Goal: Transaction & Acquisition: Purchase product/service

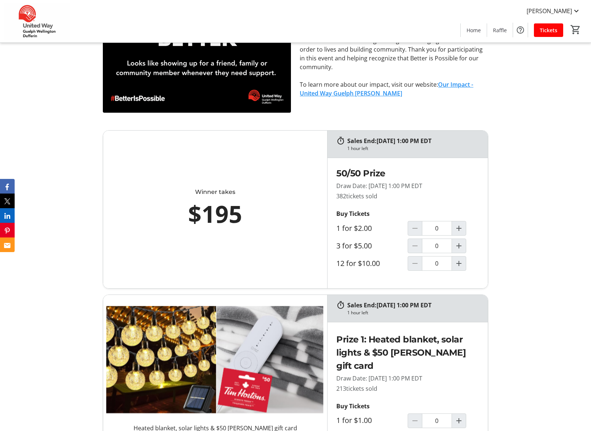
scroll to position [462, 0]
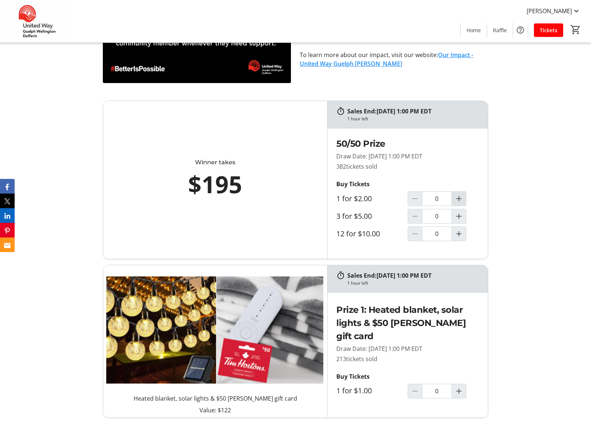
click at [459, 201] on mat-icon "Increment by one" at bounding box center [458, 198] width 9 height 9
type input "1"
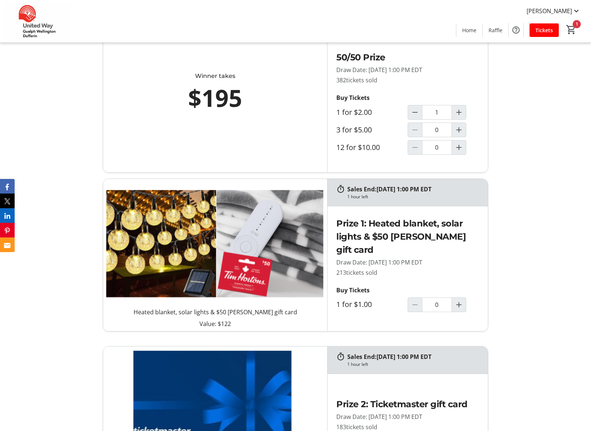
scroll to position [563, 0]
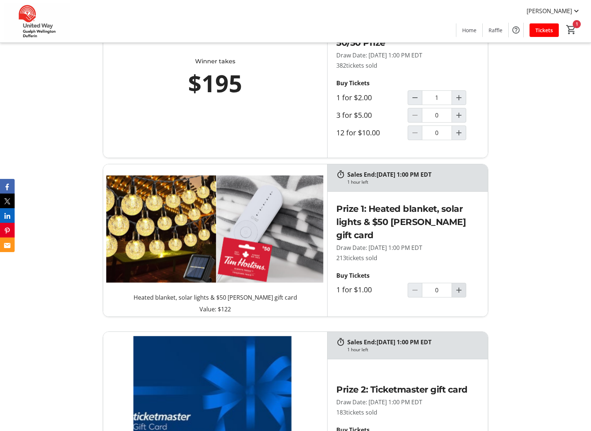
click at [460, 290] on mat-icon "Increment by one" at bounding box center [458, 290] width 9 height 9
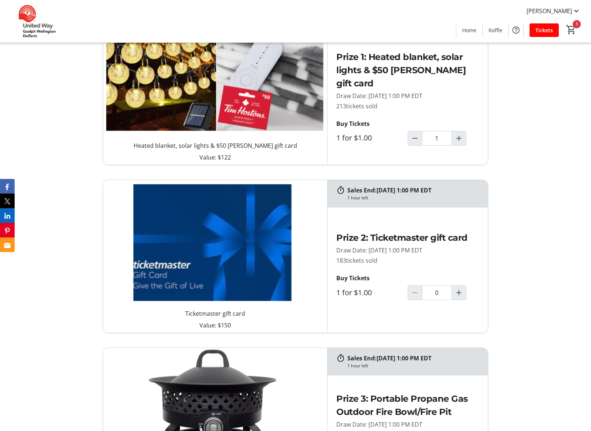
scroll to position [739, 0]
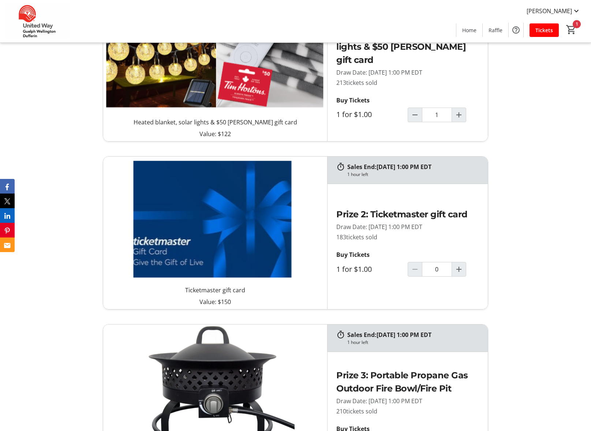
type input "1"
click at [455, 268] on mat-icon "Increment by one" at bounding box center [458, 269] width 9 height 9
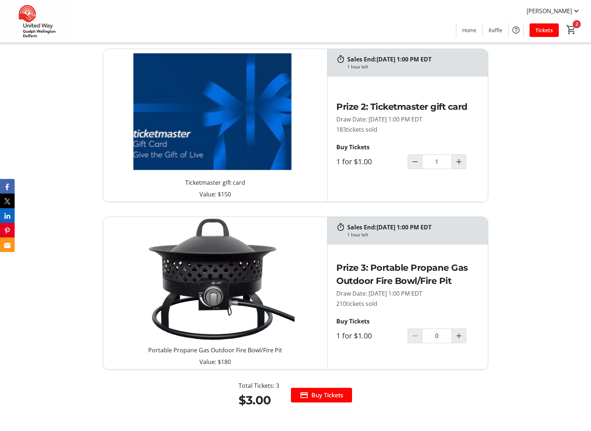
type input "1"
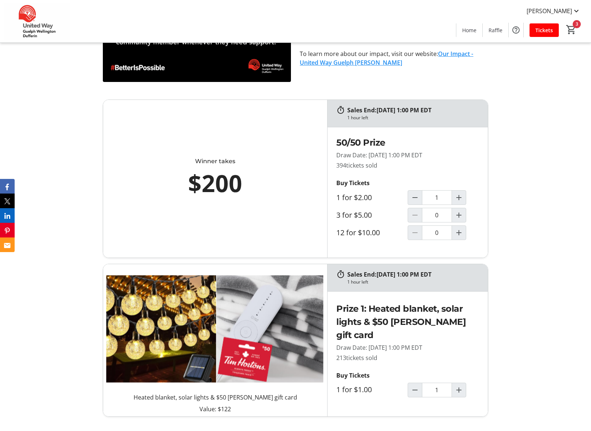
scroll to position [445, 0]
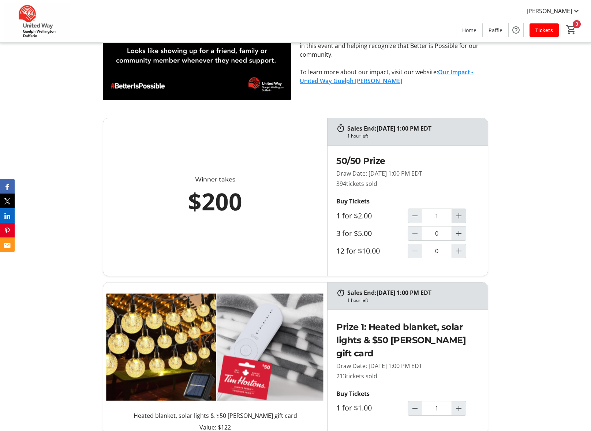
click at [460, 215] on mat-icon "Increment by one" at bounding box center [458, 215] width 9 height 9
click at [413, 216] on mat-icon "Decrement by one" at bounding box center [414, 215] width 9 height 9
click at [416, 218] on mat-icon "Decrement by one" at bounding box center [414, 215] width 9 height 9
type input "0"
click at [461, 233] on mat-icon "Increment by one" at bounding box center [458, 233] width 9 height 9
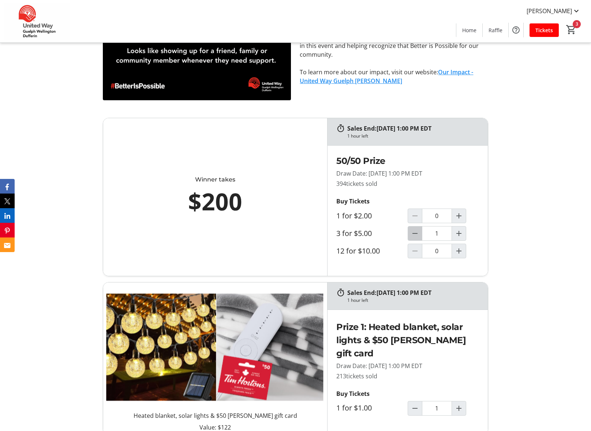
drag, startPoint x: 416, startPoint y: 232, endPoint x: 448, endPoint y: 214, distance: 36.8
click at [416, 232] on mat-icon "Decrement by one" at bounding box center [414, 233] width 9 height 9
type input "0"
click at [459, 216] on mat-icon "Increment by one" at bounding box center [458, 215] width 9 height 9
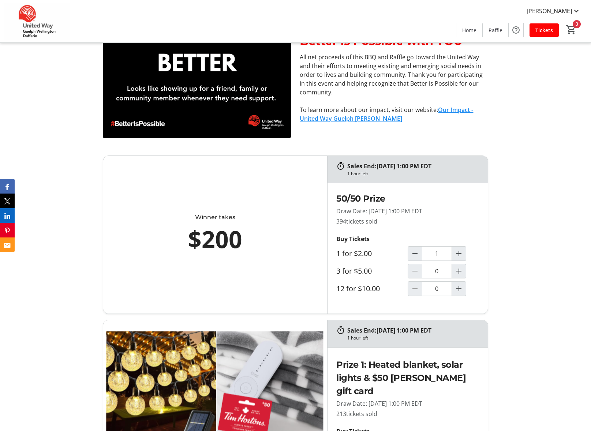
scroll to position [398, 0]
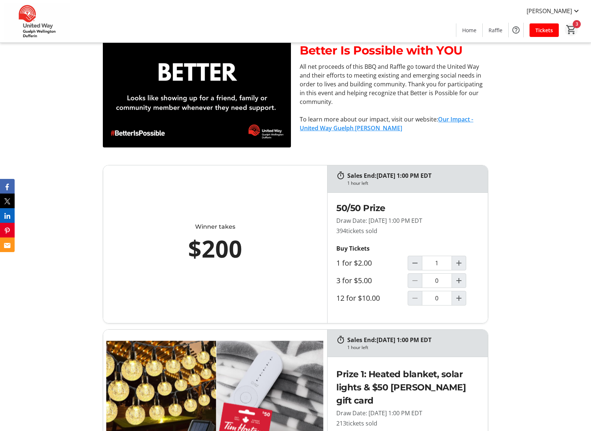
click at [573, 26] on mat-icon "3" at bounding box center [571, 29] width 11 height 11
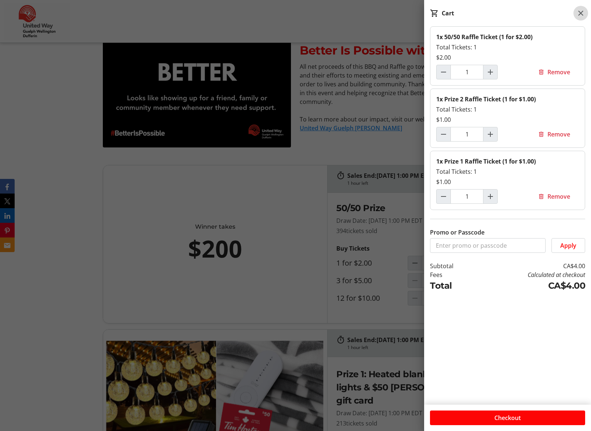
click at [577, 14] on mat-icon at bounding box center [580, 13] width 9 height 9
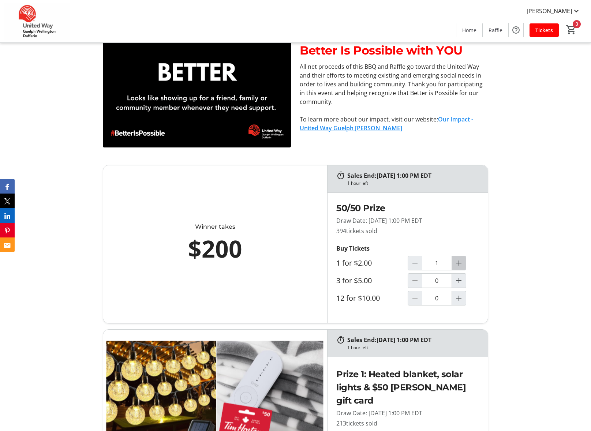
click at [457, 262] on mat-icon "Increment by one" at bounding box center [458, 263] width 9 height 9
type input "2"
click at [458, 279] on mat-icon "Increment by one" at bounding box center [458, 280] width 9 height 9
type input "1"
click at [414, 266] on mat-icon "Decrement by one" at bounding box center [414, 263] width 9 height 9
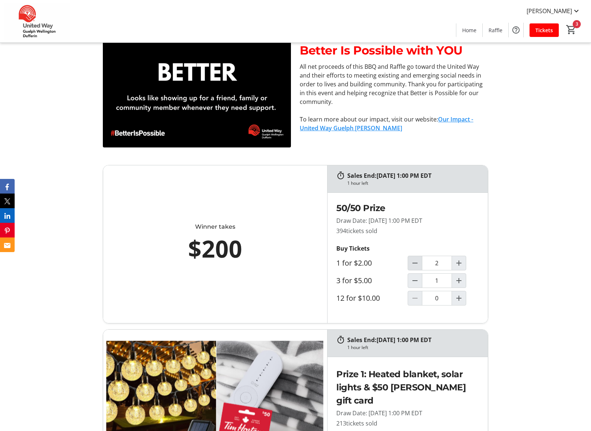
type input "1"
click at [414, 266] on mat-icon "Decrement by one" at bounding box center [414, 263] width 9 height 9
type input "0"
click at [573, 27] on mat-icon "3" at bounding box center [571, 29] width 11 height 11
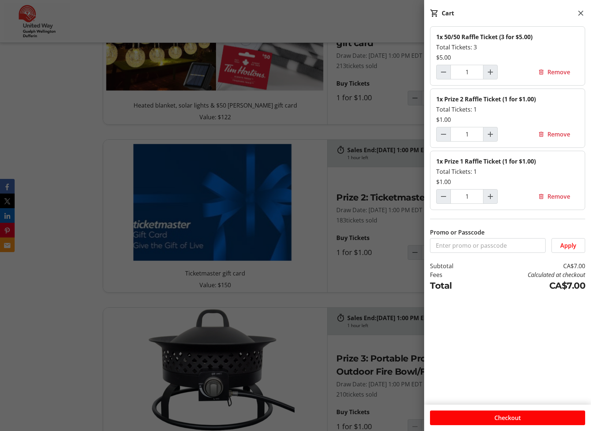
scroll to position [903, 0]
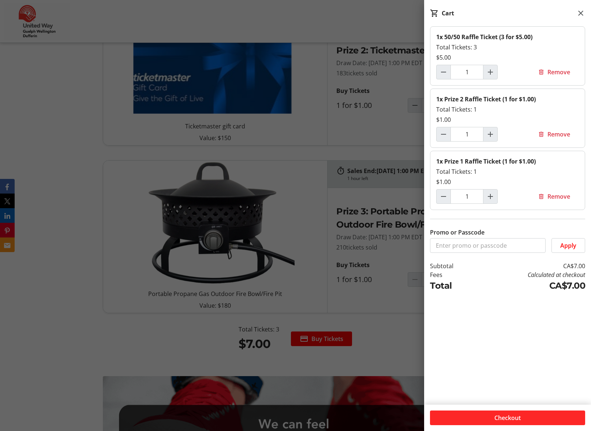
click at [493, 418] on span at bounding box center [507, 418] width 155 height 18
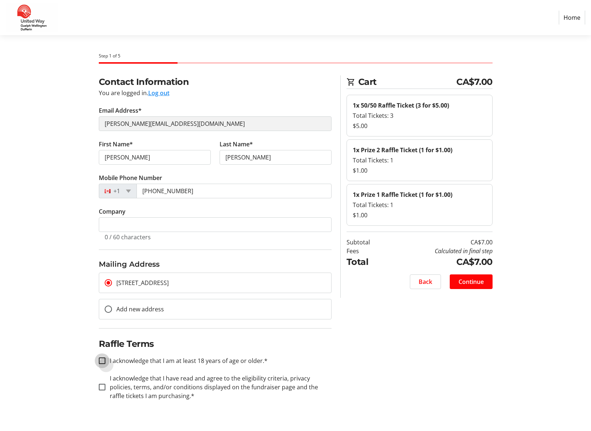
click at [105, 359] on input "I acknowledge that I am at least 18 years of age or older.*" at bounding box center [102, 360] width 7 height 7
checkbox input "true"
click at [101, 386] on input "I acknowledge that I have read and agree to the eligibility criteria, privacy p…" at bounding box center [102, 387] width 7 height 7
checkbox input "true"
click at [472, 282] on span "Continue" at bounding box center [470, 281] width 25 height 9
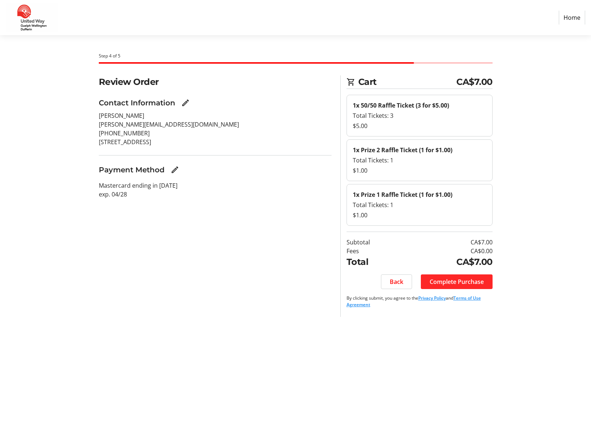
click at [458, 284] on span "Complete Purchase" at bounding box center [456, 281] width 54 height 9
